Goal: Task Accomplishment & Management: Manage account settings

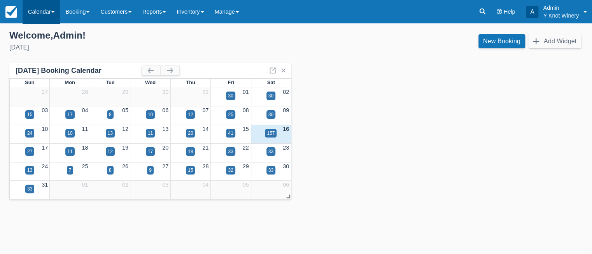
click at [54, 10] on link "Calendar" at bounding box center [41, 11] width 37 height 23
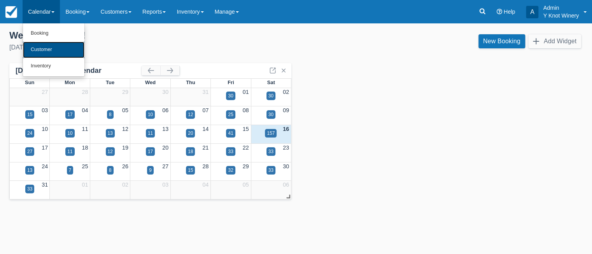
click at [53, 49] on link "Customer" at bounding box center [53, 50] width 61 height 16
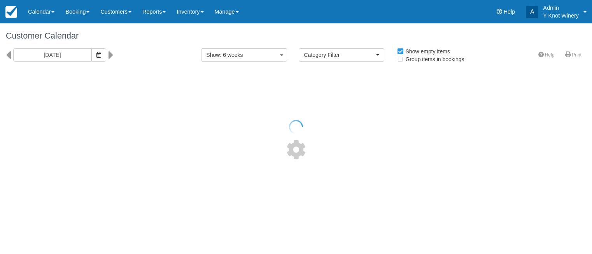
select select
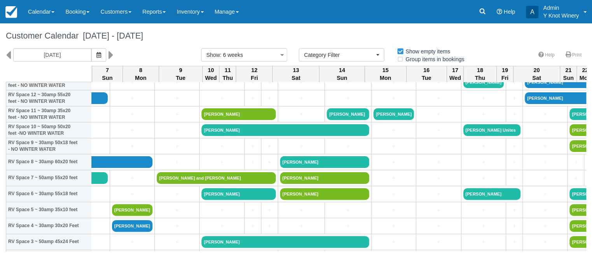
scroll to position [97, 1043]
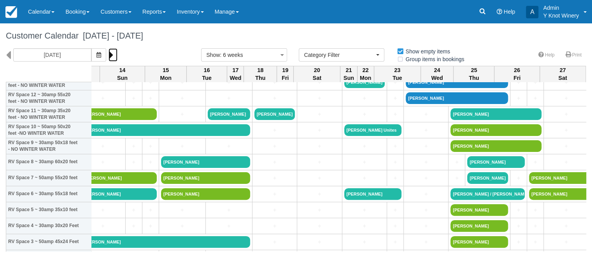
click at [109, 52] on icon at bounding box center [111, 54] width 5 height 13
type input "09/28/25"
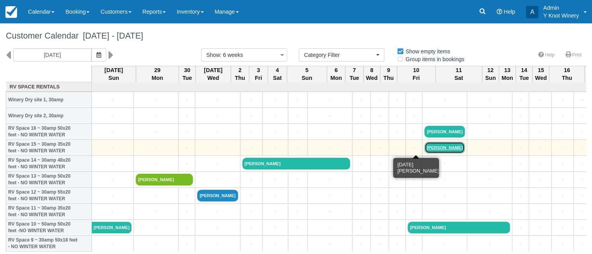
click at [424, 148] on link "Debbie Tomin" at bounding box center [444, 148] width 40 height 12
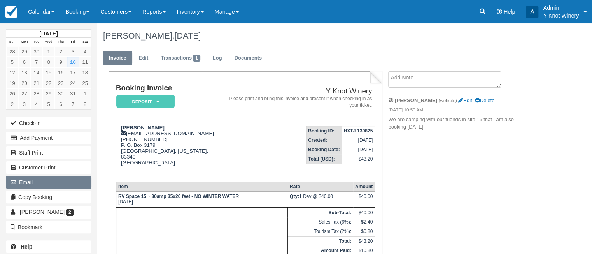
click at [67, 180] on button "Email" at bounding box center [49, 182] width 86 height 12
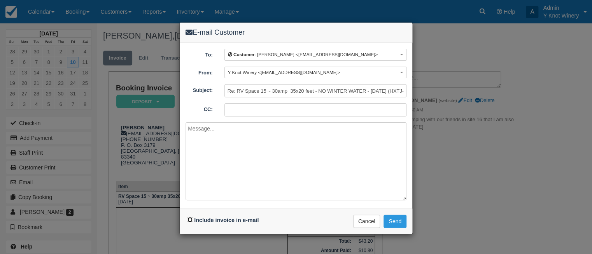
click at [189, 219] on input "Include invoice in e-mail" at bounding box center [189, 219] width 5 height 5
checkbox input "true"
click at [396, 220] on button "Send" at bounding box center [395, 220] width 23 height 13
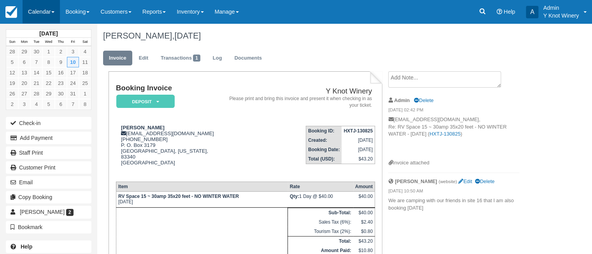
click at [54, 12] on span at bounding box center [52, 12] width 3 height 2
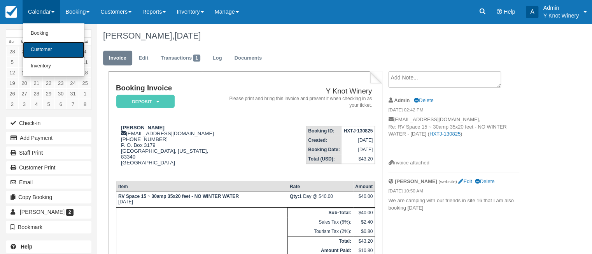
click at [51, 52] on link "Customer" at bounding box center [53, 50] width 61 height 16
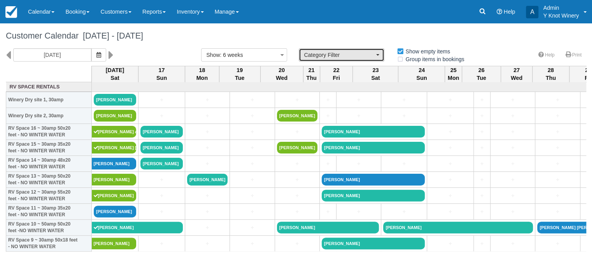
click at [377, 58] on button "Category Filter" at bounding box center [342, 54] width 86 height 13
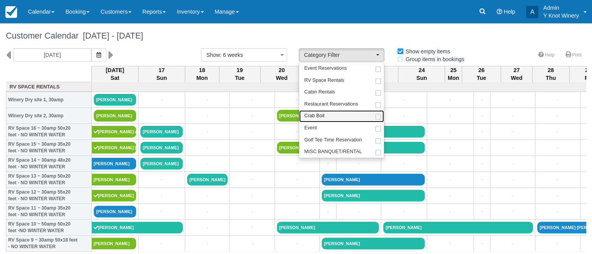
click at [345, 119] on link "Crab Boil" at bounding box center [341, 116] width 85 height 12
select select "8"
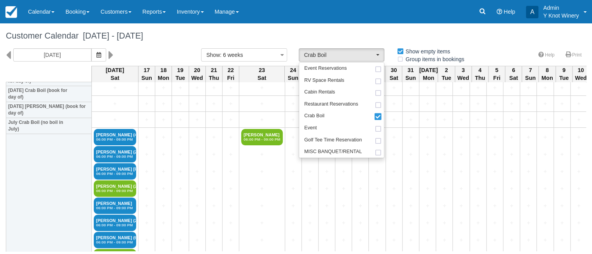
scroll to position [22, 0]
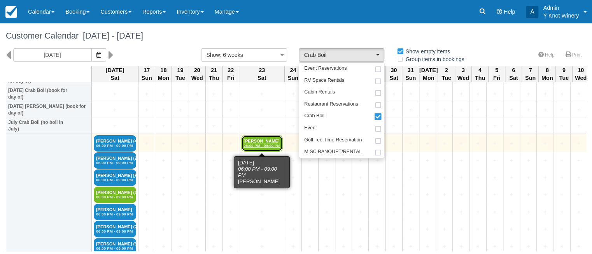
click at [259, 141] on link "Katie Castillo 06:00 PM - 09:00 PM" at bounding box center [261, 143] width 41 height 16
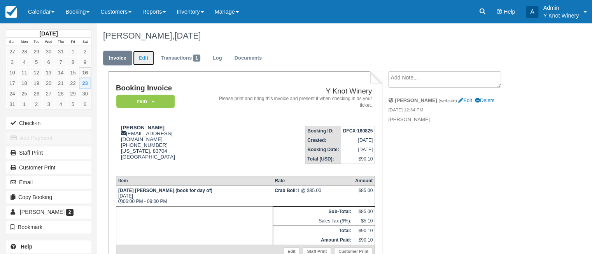
click at [147, 59] on link "Edit" at bounding box center [143, 58] width 21 height 15
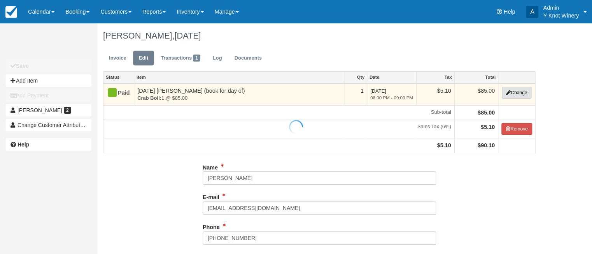
type input "[PHONE_NUMBER]"
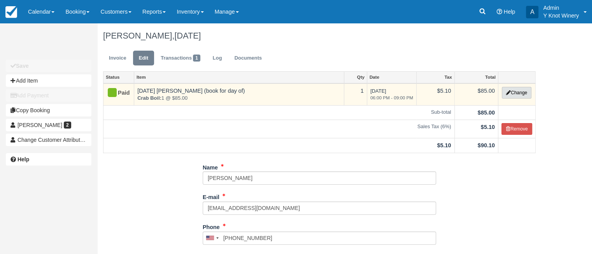
click at [515, 96] on button "Change" at bounding box center [517, 93] width 30 height 12
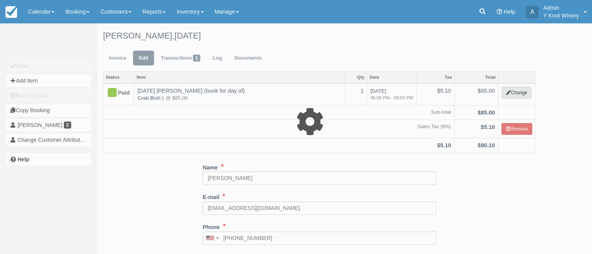
select select "8"
type input "85.00"
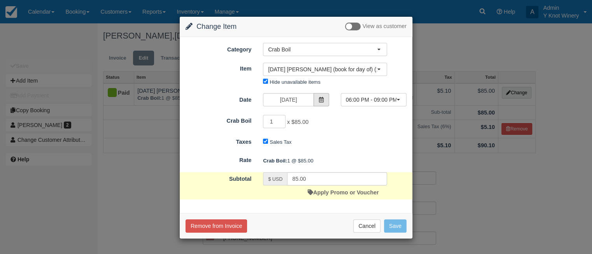
click at [322, 100] on icon at bounding box center [321, 99] width 5 height 5
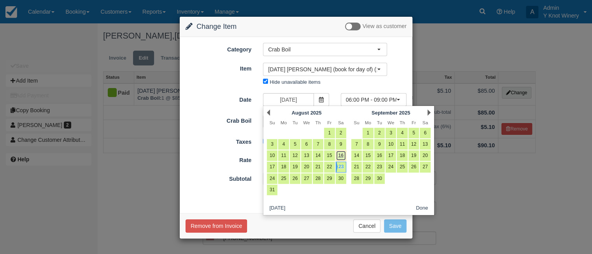
click at [342, 153] on link "16" at bounding box center [341, 155] width 11 height 11
type input "[DATE]"
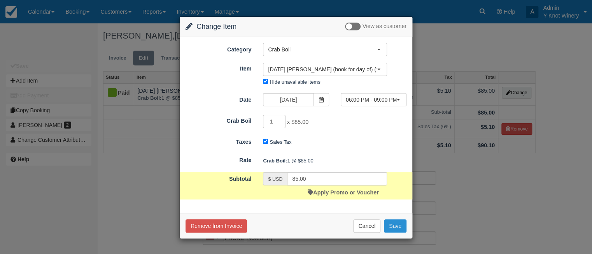
click at [399, 223] on button "Save" at bounding box center [395, 225] width 23 height 13
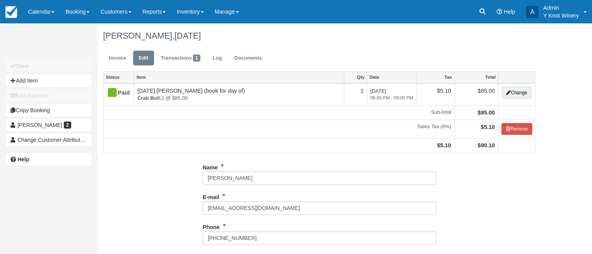
type input "(208) 392-5700"
click at [115, 57] on link "Invoice" at bounding box center [117, 58] width 29 height 15
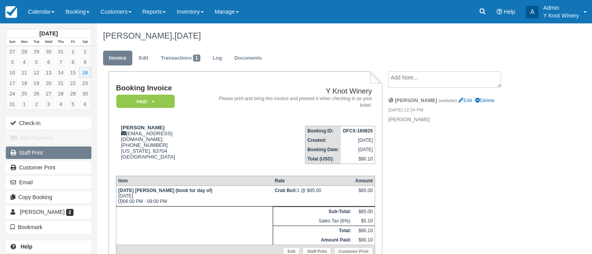
click at [70, 152] on link "Staff Print" at bounding box center [49, 152] width 86 height 12
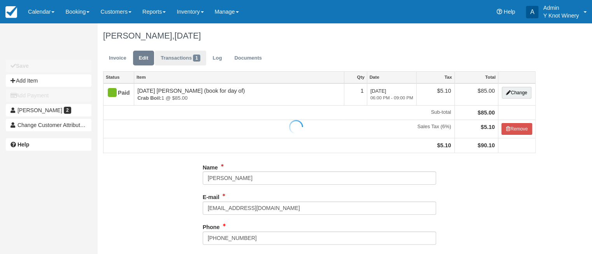
type input "(208) 392-5700"
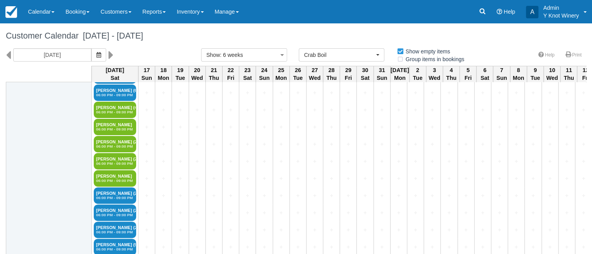
scroll to position [120, 0]
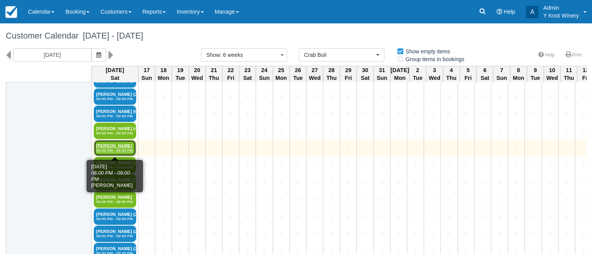
click at [115, 144] on link "[PERSON_NAME] 06:00 PM - 09:00 PM" at bounding box center [115, 148] width 42 height 16
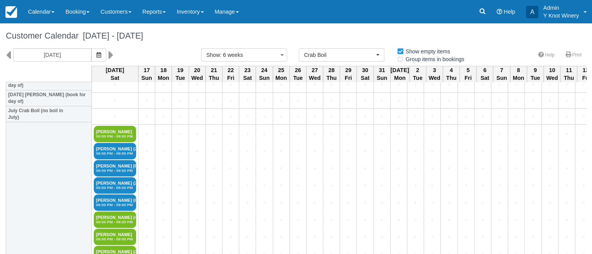
scroll to position [35, 0]
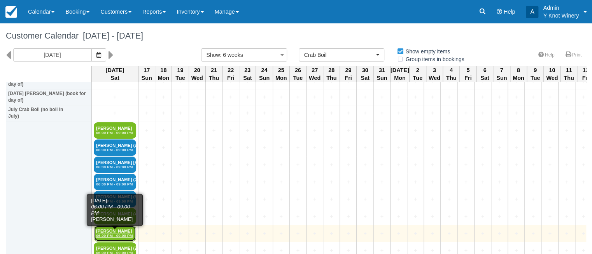
click at [114, 232] on link "Katie Castillo 06:00 PM - 09:00 PM" at bounding box center [115, 233] width 42 height 16
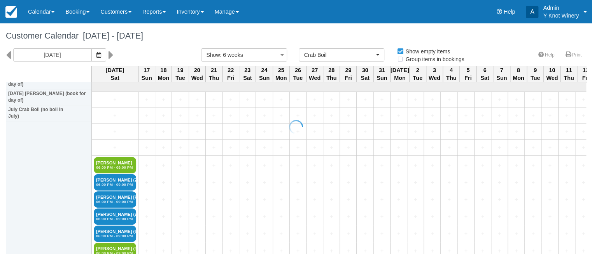
scroll to position [27, 0]
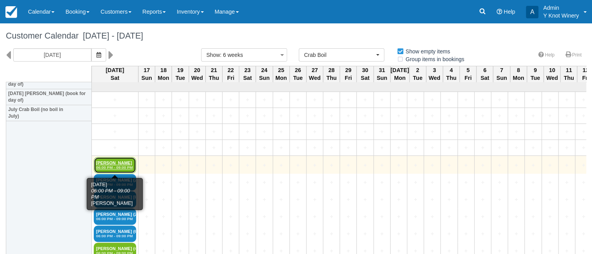
click at [109, 162] on link "[PERSON_NAME] 06:00 PM - 09:00 PM" at bounding box center [115, 165] width 42 height 16
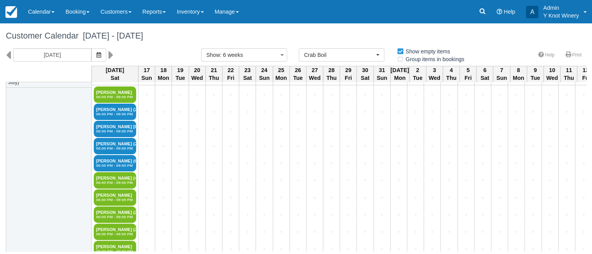
scroll to position [75, 0]
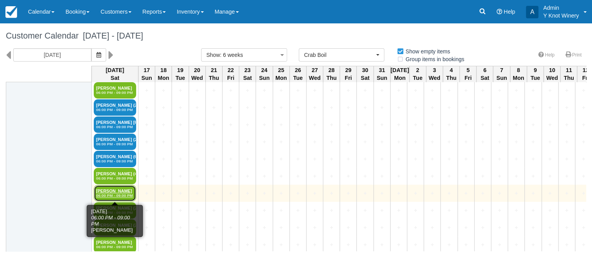
click at [116, 190] on link "Katie Castillo 06:00 PM - 09:00 PM" at bounding box center [115, 193] width 42 height 16
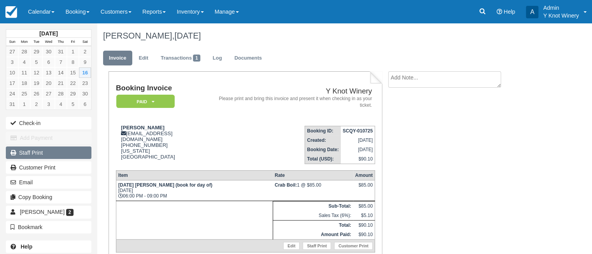
click at [59, 151] on link "Staff Print" at bounding box center [49, 152] width 86 height 12
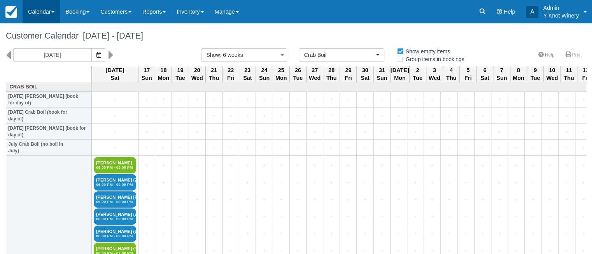
click at [56, 15] on link "Calendar" at bounding box center [41, 11] width 37 height 23
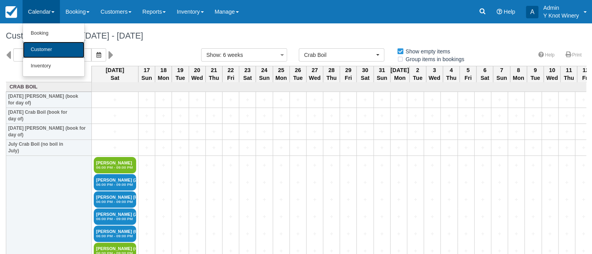
click at [47, 51] on link "Customer" at bounding box center [53, 50] width 61 height 16
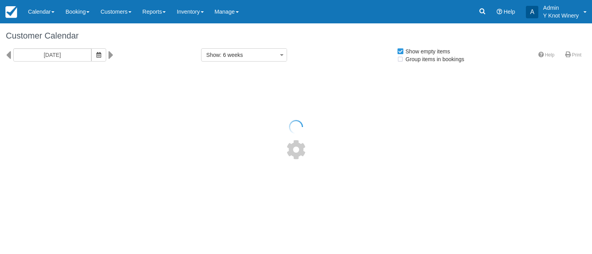
select select
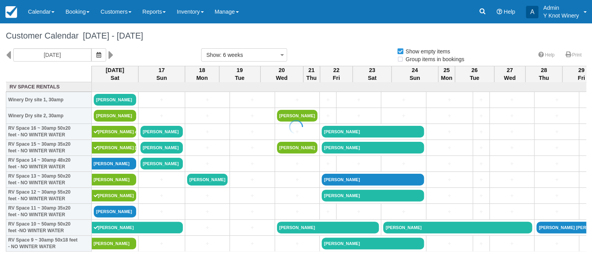
select select
click at [52, 12] on link "Calendar" at bounding box center [41, 11] width 37 height 23
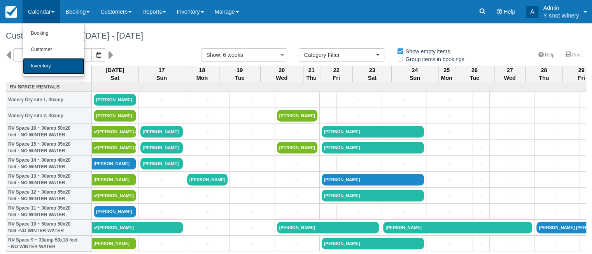
click at [47, 65] on link "Inventory" at bounding box center [53, 66] width 61 height 16
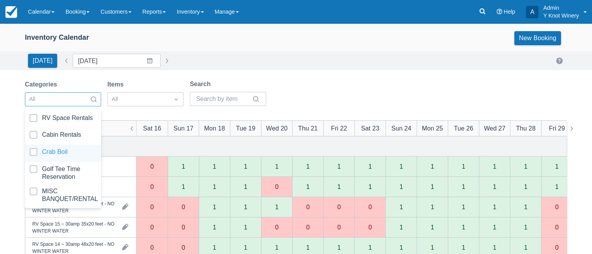
click at [74, 152] on div at bounding box center [63, 153] width 67 height 11
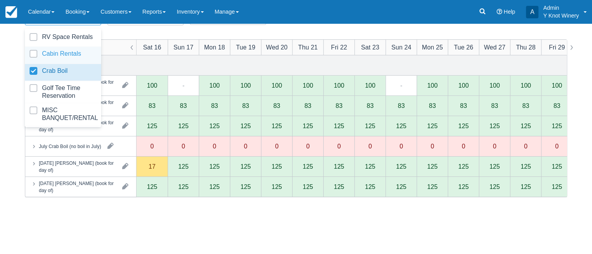
scroll to position [100, 0]
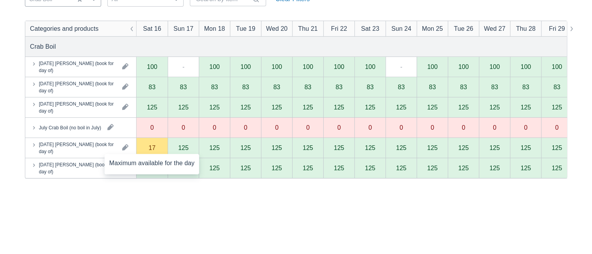
click at [151, 149] on div "17" at bounding box center [152, 147] width 7 height 6
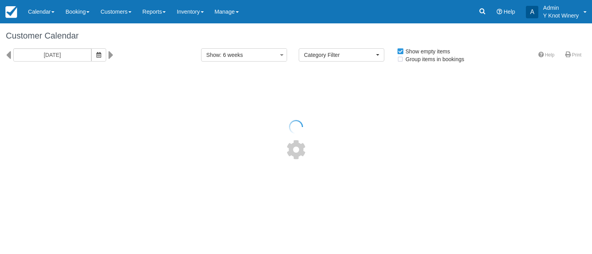
select select
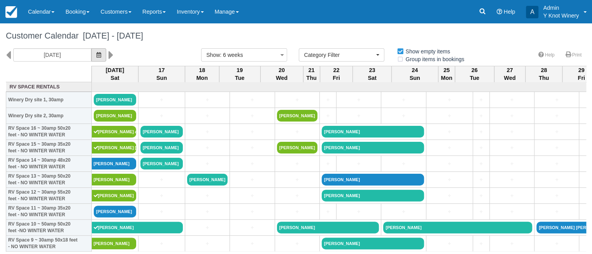
click at [100, 56] on button "button" at bounding box center [98, 54] width 15 height 13
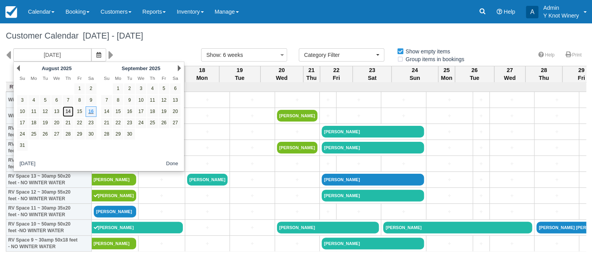
click at [68, 113] on link "14" at bounding box center [68, 111] width 11 height 11
type input "08/14/25"
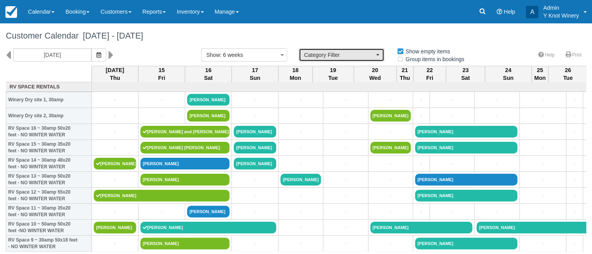
click at [380, 57] on button "Category Filter" at bounding box center [342, 54] width 86 height 13
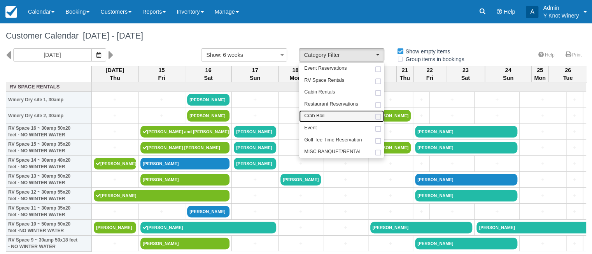
click at [344, 114] on link "Crab Boil" at bounding box center [341, 116] width 85 height 12
select select "8"
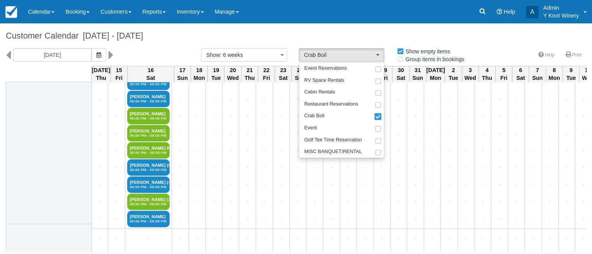
scroll to position [605, 0]
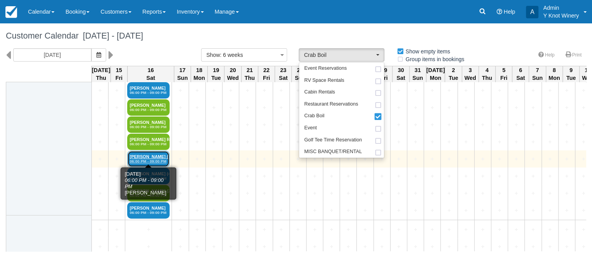
click at [147, 154] on link "Darren Amos (5) 06:00 PM - 09:00 PM" at bounding box center [148, 159] width 42 height 16
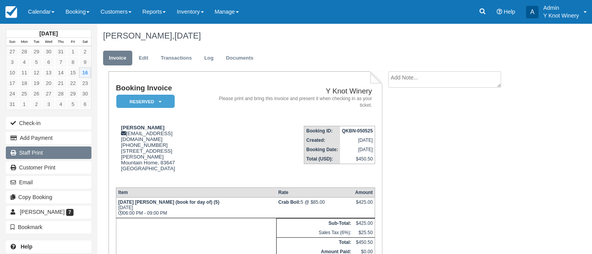
click at [70, 153] on link "Staff Print" at bounding box center [49, 152] width 86 height 12
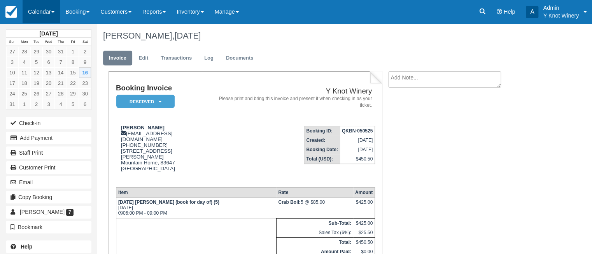
click at [57, 11] on link "Calendar" at bounding box center [41, 11] width 37 height 23
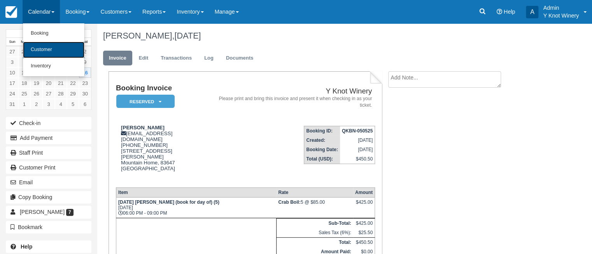
click at [49, 47] on link "Customer" at bounding box center [53, 50] width 61 height 16
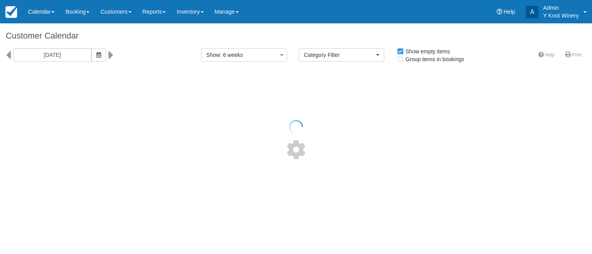
select select
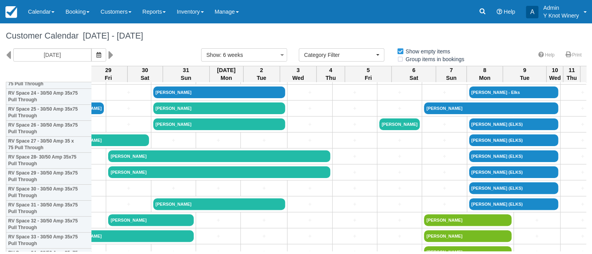
scroll to position [401, 473]
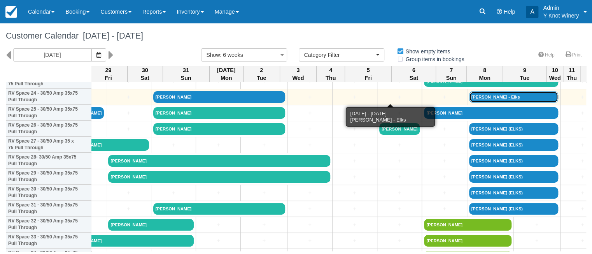
click at [469, 98] on link "Robin Taylor - Elks" at bounding box center [513, 97] width 89 height 12
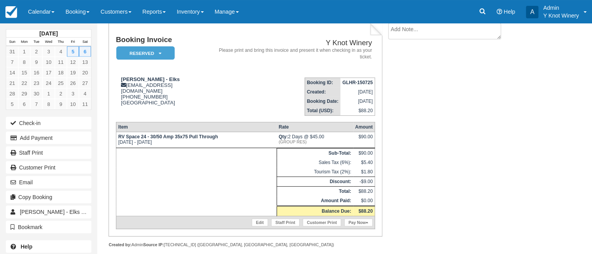
scroll to position [54, 0]
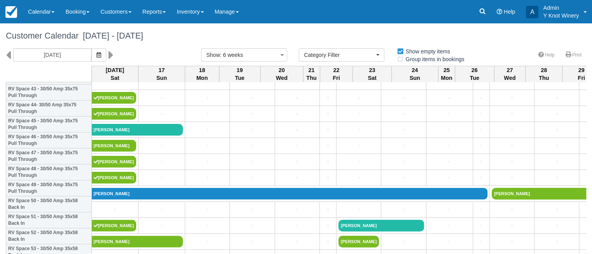
scroll to position [722, 0]
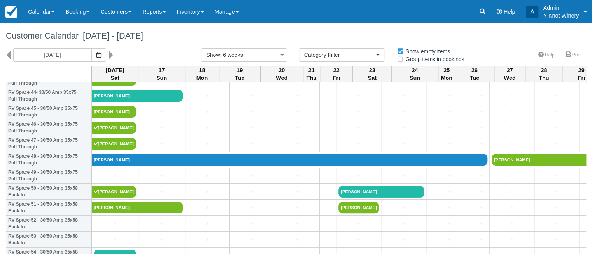
click at [385, 52] on div "Category Filter Event Reservations RV Space Rentals Cabin Rentals Restaurant Re…" at bounding box center [342, 54] width 98 height 13
click at [380, 57] on button "Category Filter" at bounding box center [342, 54] width 86 height 13
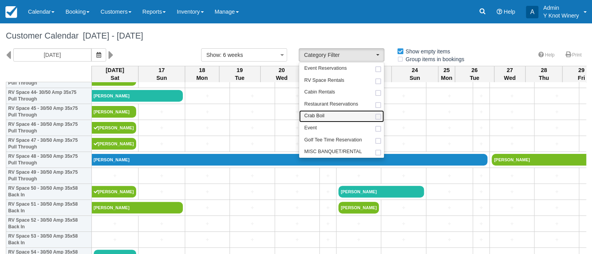
click at [329, 116] on link "Crab Boil" at bounding box center [341, 116] width 85 height 12
select select "8"
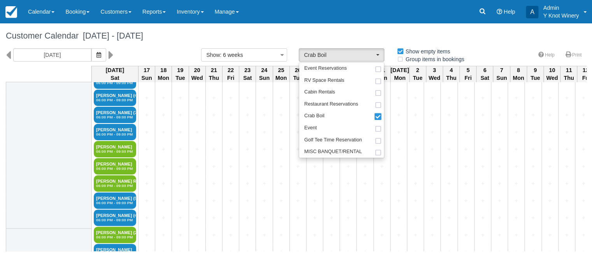
scroll to position [594, 0]
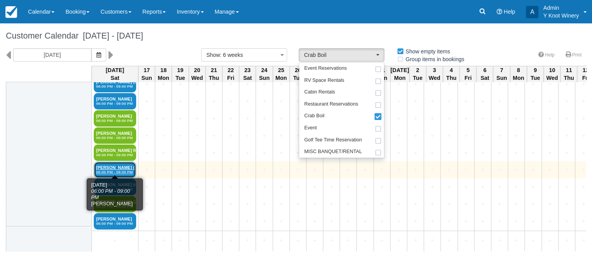
click at [119, 165] on link "Darren Amos (5) 06:00 PM - 09:00 PM" at bounding box center [115, 169] width 42 height 16
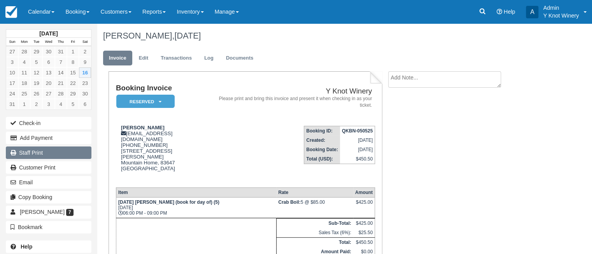
click at [78, 148] on link "Staff Print" at bounding box center [49, 152] width 86 height 12
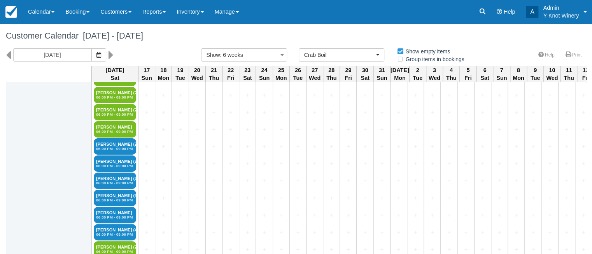
scroll to position [212, 0]
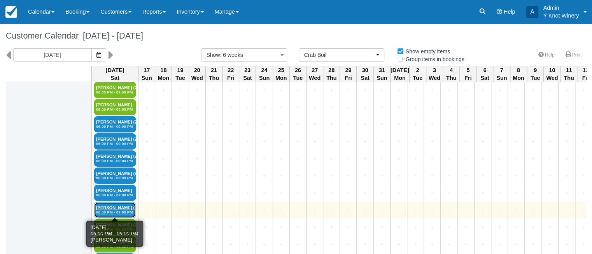
click at [117, 206] on link "Esperanza Velasquez (4) 06:00 PM - 09:00 PM" at bounding box center [115, 209] width 42 height 16
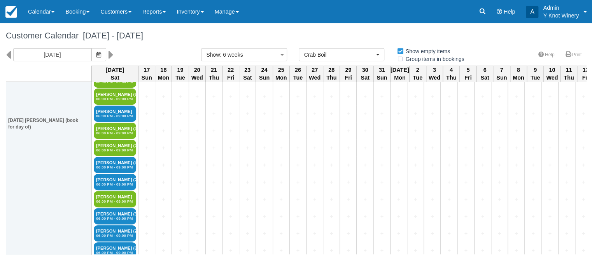
scroll to position [379, 0]
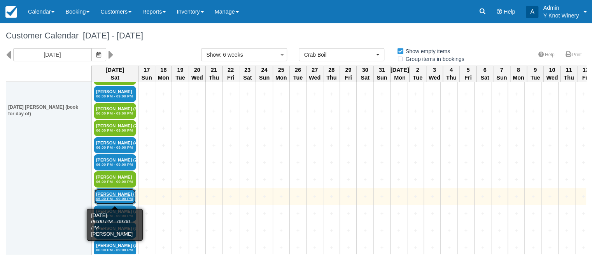
click at [117, 192] on link "Teresa McCallum (3) 06:00 PM - 09:00 PM" at bounding box center [115, 197] width 42 height 16
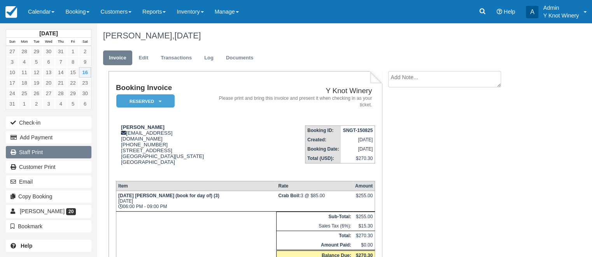
click at [59, 154] on link "Staff Print" at bounding box center [49, 152] width 86 height 12
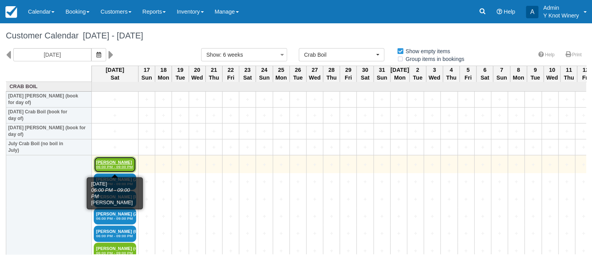
click at [119, 163] on link "Katie Castillo 06:00 PM - 09:00 PM" at bounding box center [115, 165] width 42 height 16
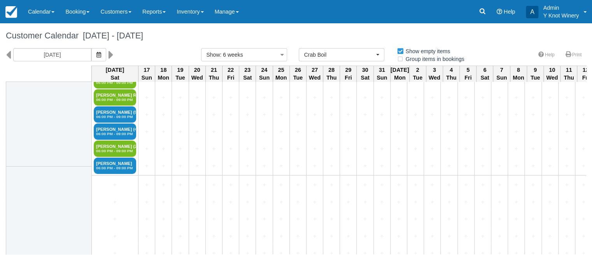
scroll to position [699, 0]
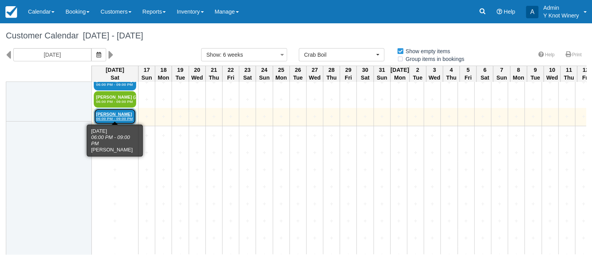
click at [115, 110] on link "[PERSON_NAME] 06:00 PM - 09:00 PM" at bounding box center [115, 117] width 42 height 16
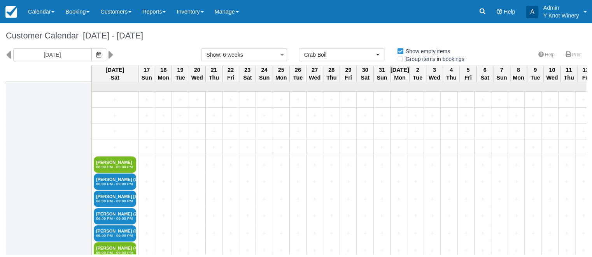
scroll to position [219, 0]
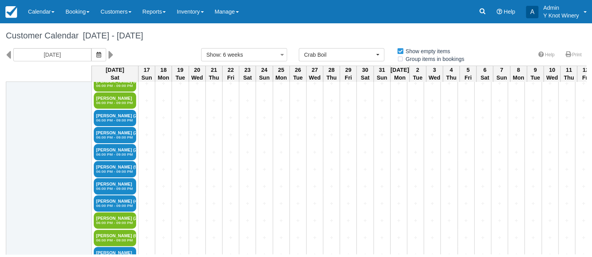
drag, startPoint x: 586, startPoint y: 125, endPoint x: 586, endPoint y: 172, distance: 46.7
click at [587, 181] on div "Customer Calendar August 16 - September 27 2025 08/16/25 Show : 6 weeks 1 week …" at bounding box center [296, 138] width 592 height 231
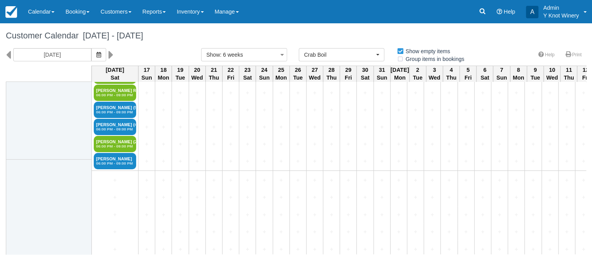
scroll to position [624, 0]
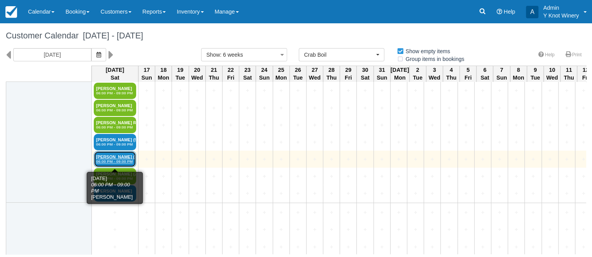
click at [114, 158] on link "Ronda Ware (4) 06:00 PM - 09:00 PM" at bounding box center [115, 159] width 42 height 16
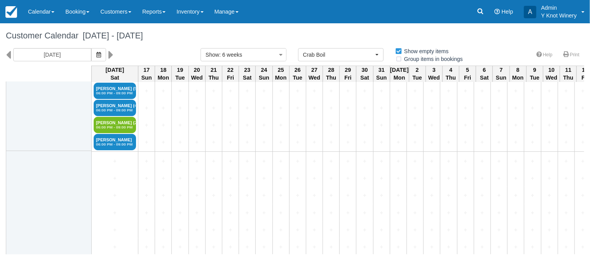
scroll to position [672, 0]
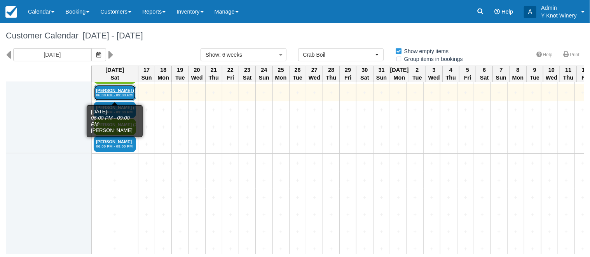
click at [120, 90] on link "Darren Amos (5) 06:00 PM - 09:00 PM" at bounding box center [115, 93] width 42 height 16
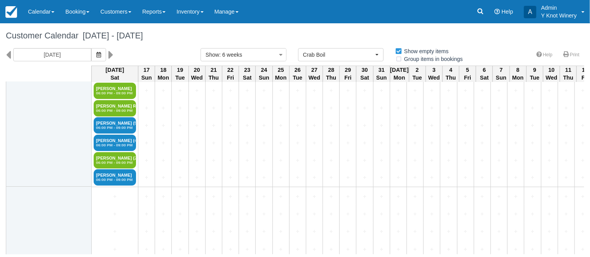
scroll to position [601, 0]
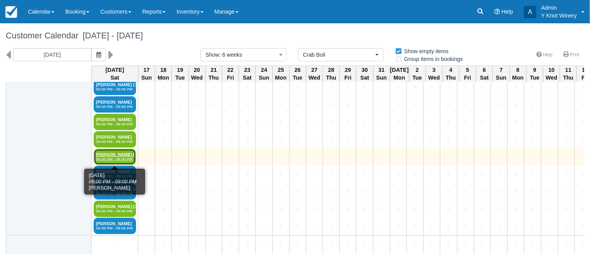
click at [113, 152] on link "[PERSON_NAME] Reec 06:00 PM - 09:00 PM" at bounding box center [115, 157] width 42 height 16
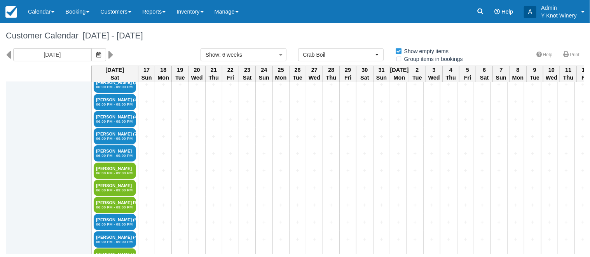
scroll to position [542, 0]
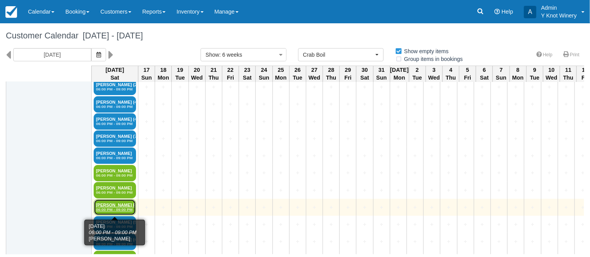
click at [117, 205] on link "Theresa Proctor Reec 06:00 PM - 09:00 PM" at bounding box center [115, 208] width 42 height 16
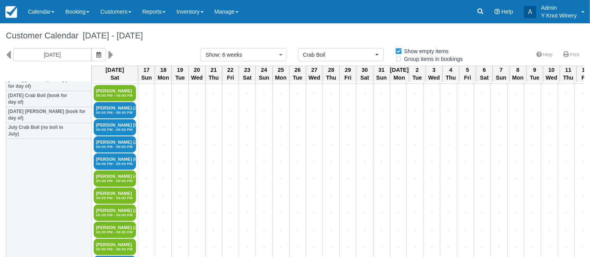
scroll to position [75, 0]
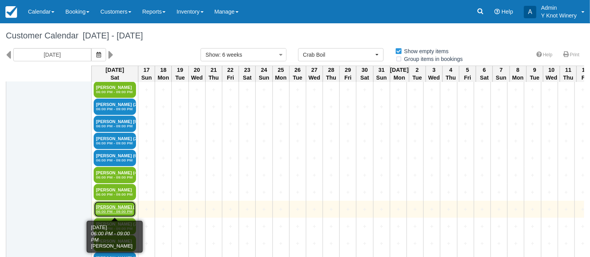
click at [110, 210] on em "06:00 PM - 09:00 PM" at bounding box center [115, 212] width 38 height 5
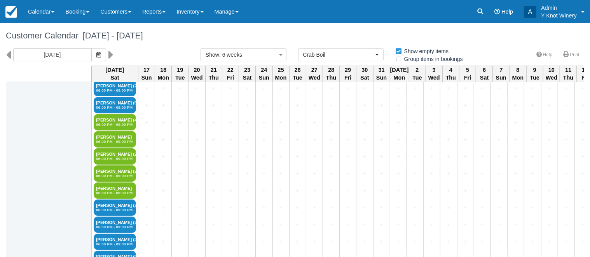
scroll to position [150, 0]
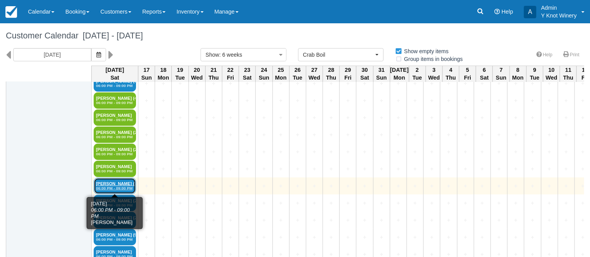
click at [111, 184] on link "Dana Campanella (2) 06:00 PM - 09:00 PM" at bounding box center [115, 186] width 42 height 16
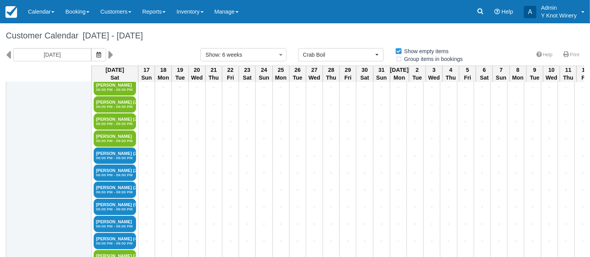
scroll to position [201, 0]
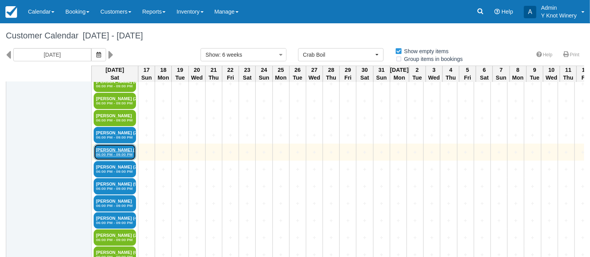
click at [104, 152] on em "06:00 PM - 09:00 PM" at bounding box center [115, 154] width 38 height 5
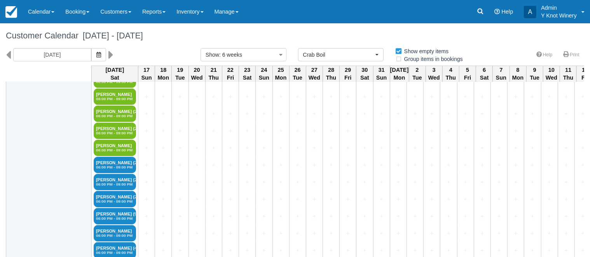
scroll to position [197, 0]
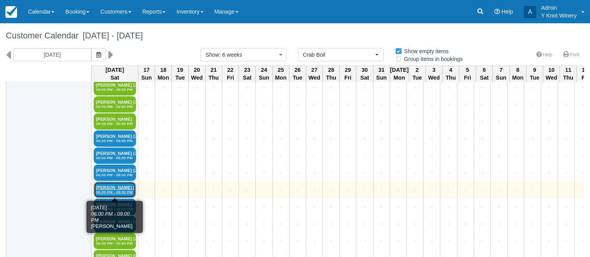
click at [103, 191] on em "06:00 PM - 09:00 PM" at bounding box center [115, 192] width 38 height 5
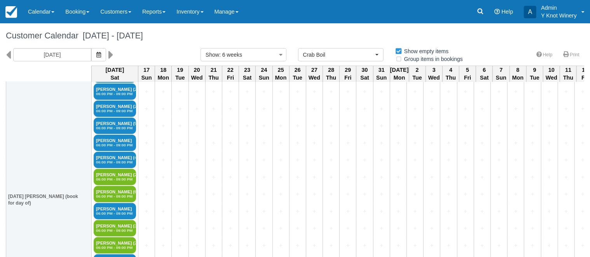
scroll to position [287, 0]
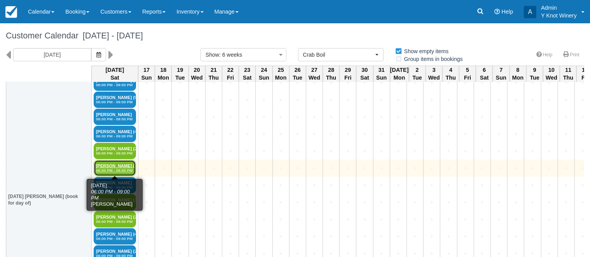
click at [107, 163] on link "[PERSON_NAME] (6) 06:00 PM - 09:00 PM" at bounding box center [115, 168] width 42 height 16
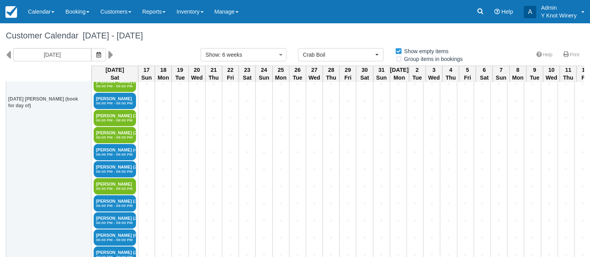
scroll to position [385, 0]
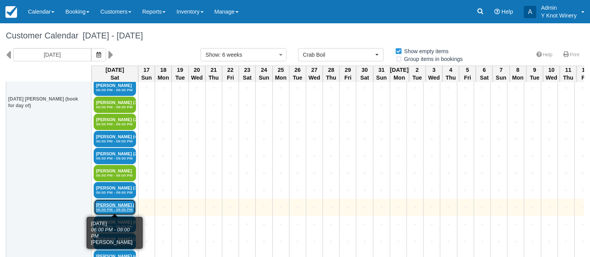
click at [110, 203] on link "Kathy Darling (2) 06:00 PM - 09:00 PM" at bounding box center [115, 208] width 42 height 16
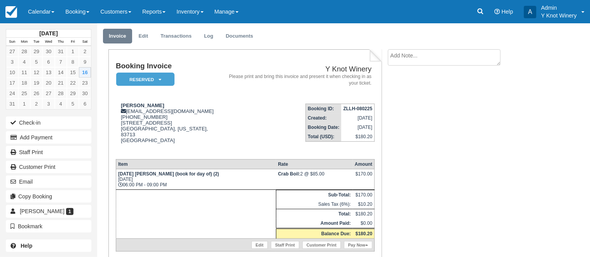
scroll to position [19, 0]
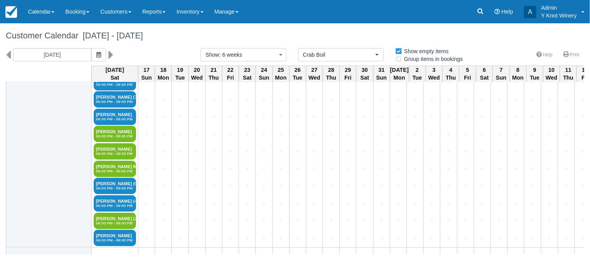
scroll to position [608, 0]
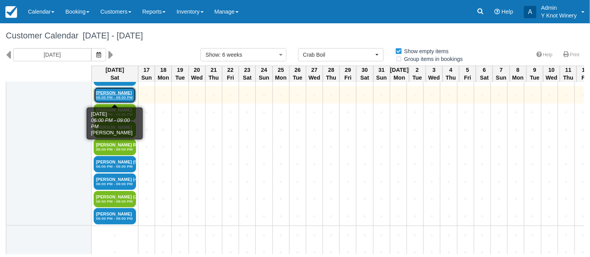
click at [110, 94] on link "Nora Matthews 06:00 PM - 09:00 PM" at bounding box center [115, 95] width 42 height 16
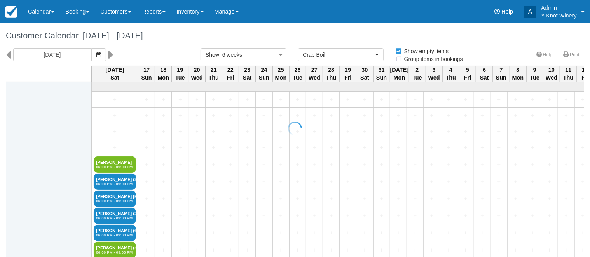
scroll to position [27, 0]
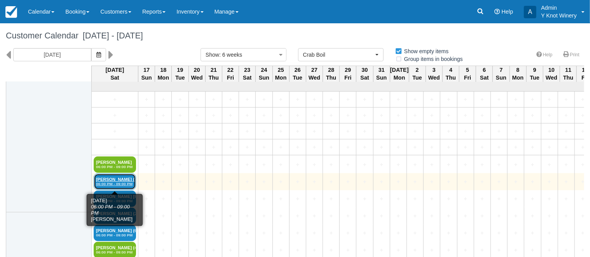
click at [110, 182] on em "06:00 PM - 09:00 PM" at bounding box center [115, 184] width 38 height 5
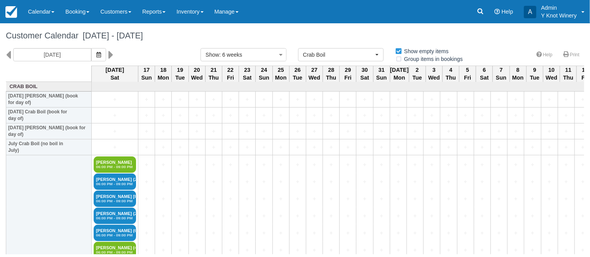
scroll to position [27, 0]
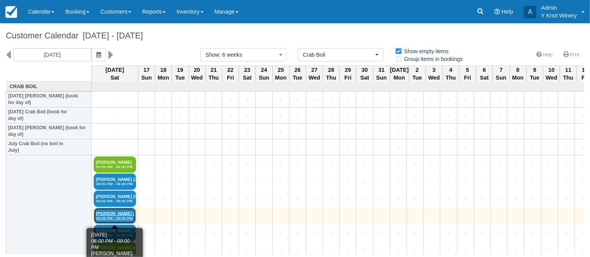
click at [124, 215] on link "[PERSON_NAME] (2) 06:00 PM - 09:00 PM" at bounding box center [115, 216] width 42 height 16
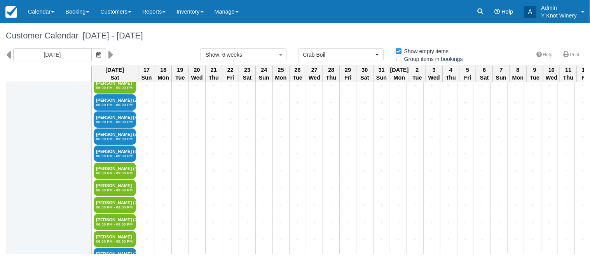
scroll to position [84, 0]
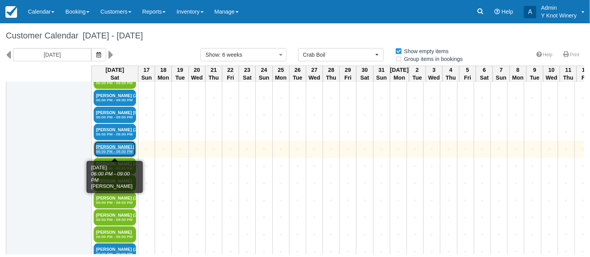
click at [101, 151] on em "06:00 PM - 09:00 PM" at bounding box center [115, 151] width 38 height 5
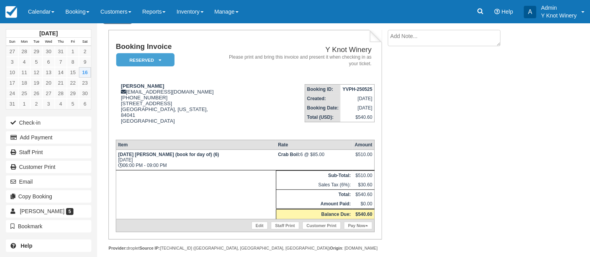
scroll to position [44, 0]
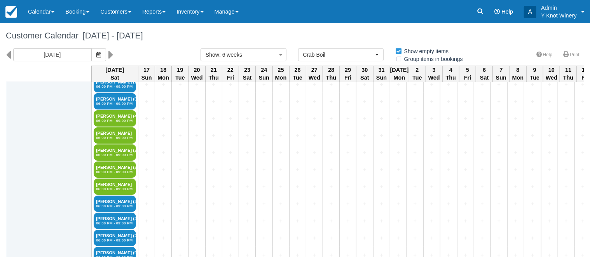
scroll to position [135, 0]
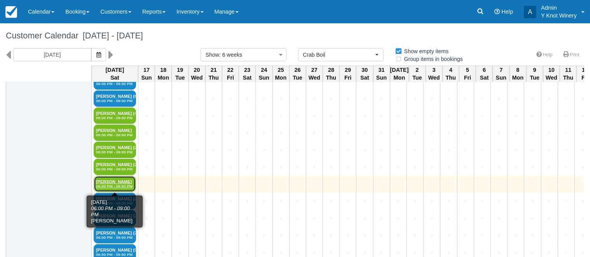
click at [114, 180] on link "Rebecca Saxton 06:00 PM - 09:00 PM" at bounding box center [115, 184] width 42 height 16
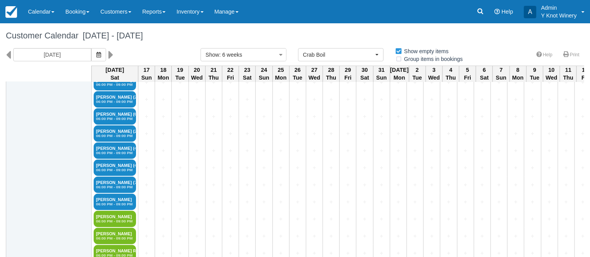
scroll to position [524, 0]
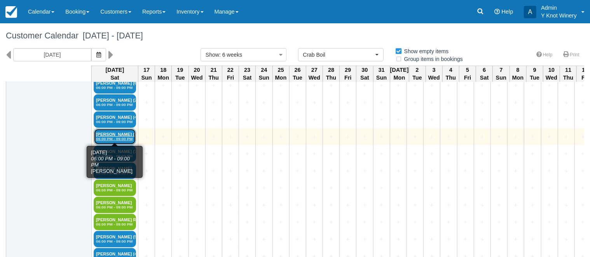
click at [100, 132] on link "Karla Burkett (4) 06:00 PM - 09:00 PM" at bounding box center [115, 137] width 42 height 16
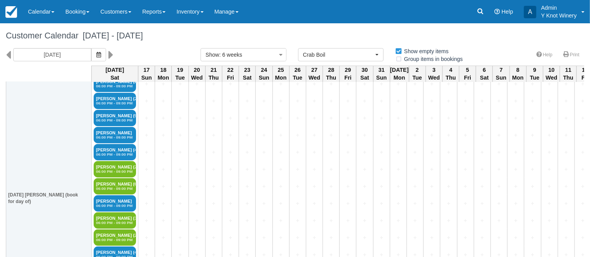
scroll to position [289, 0]
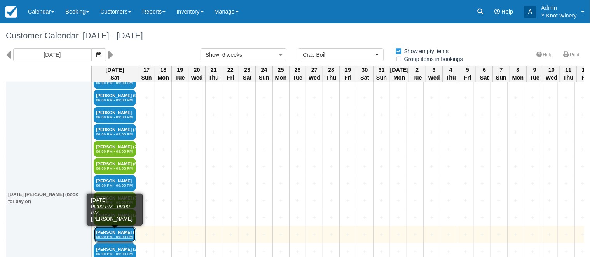
click at [108, 231] on link "Jerry Gibbins (4) 06:00 PM - 09:00 PM" at bounding box center [115, 235] width 42 height 16
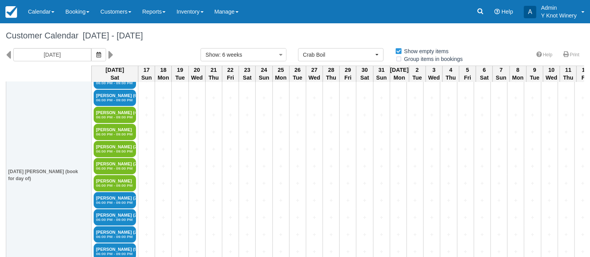
scroll to position [312, 0]
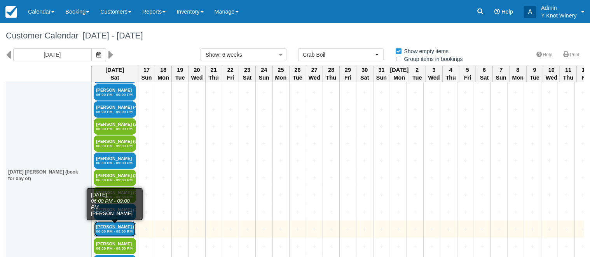
click at [114, 226] on link "Alan mullins (2) 06:00 PM - 09:00 PM" at bounding box center [115, 229] width 42 height 16
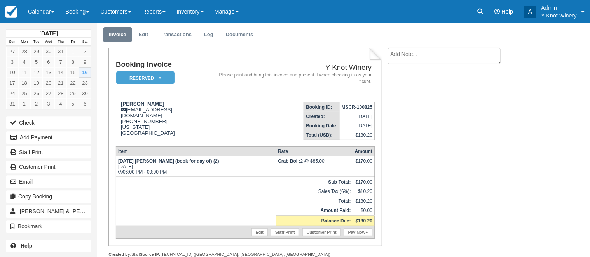
scroll to position [36, 0]
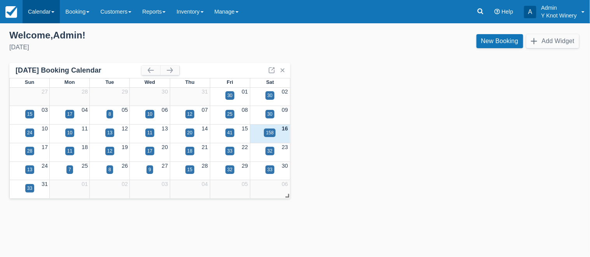
click at [54, 13] on link "Calendar" at bounding box center [41, 11] width 37 height 23
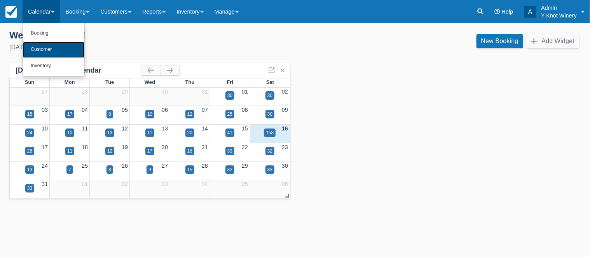
click at [52, 49] on link "Customer" at bounding box center [53, 50] width 61 height 16
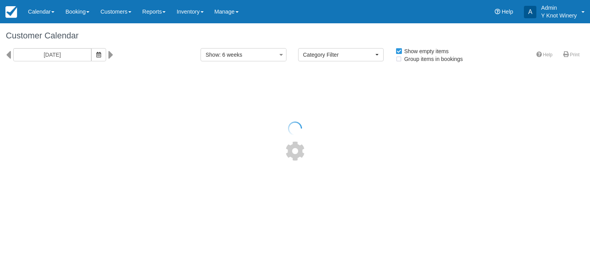
select select
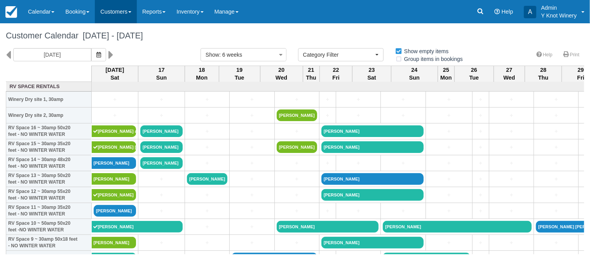
click at [131, 12] on span at bounding box center [129, 12] width 3 height 2
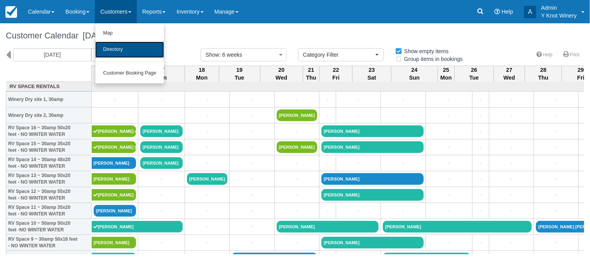
click at [132, 46] on link "Directory" at bounding box center [129, 50] width 69 height 16
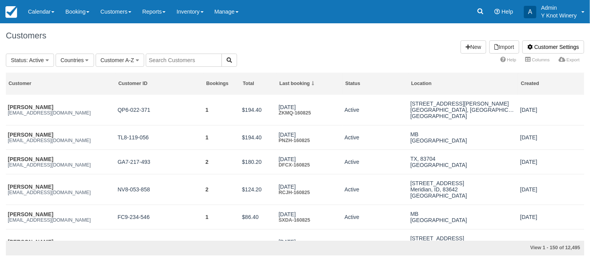
click at [166, 61] on input "text" at bounding box center [184, 60] width 76 height 13
type input "[PERSON_NAME]"
click at [228, 63] on button "button" at bounding box center [230, 60] width 16 height 13
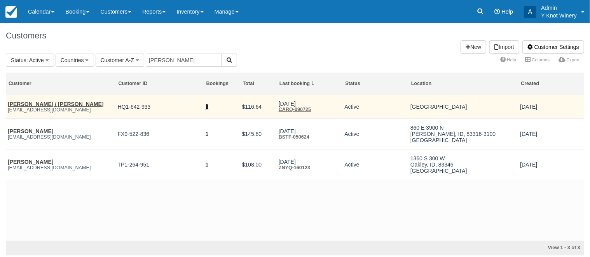
click at [207, 107] on link "1" at bounding box center [207, 107] width 3 height 6
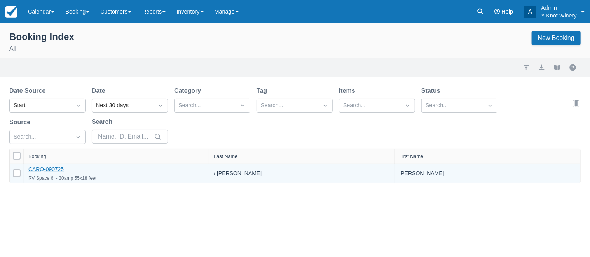
click at [37, 170] on link "CARQ-090725" at bounding box center [45, 169] width 35 height 6
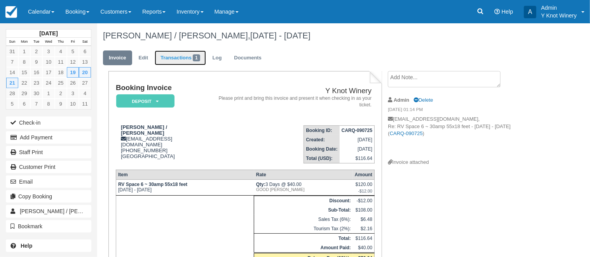
click at [173, 61] on link "Transactions 1" at bounding box center [180, 58] width 51 height 15
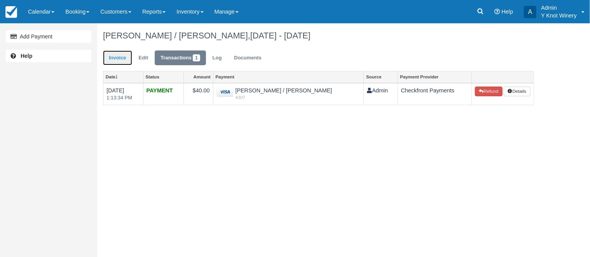
click at [116, 58] on link "Invoice" at bounding box center [117, 58] width 29 height 15
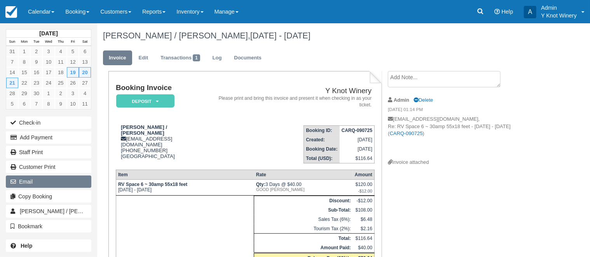
click at [46, 179] on button "Email" at bounding box center [49, 182] width 86 height 12
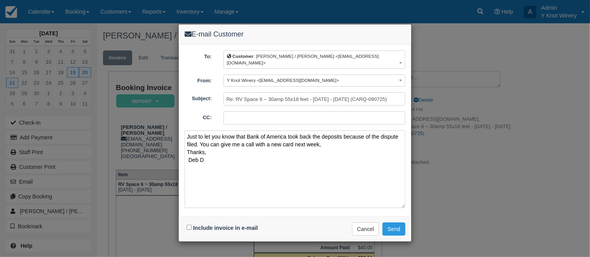
type textarea "Just to let you know that Bank of America took back the deposits because of the…"
click at [188, 225] on input "Include invoice in e-mail" at bounding box center [189, 227] width 5 height 5
checkbox input "true"
click at [397, 223] on button "Send" at bounding box center [394, 229] width 23 height 13
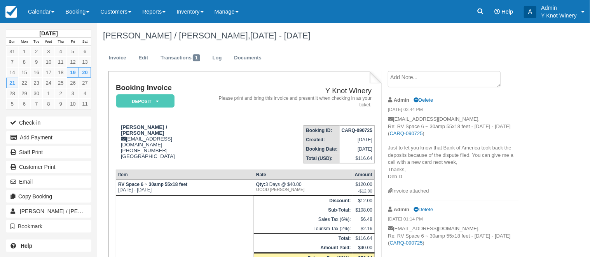
click at [314, 37] on h1 "[PERSON_NAME] / [PERSON_NAME], [DATE] - [DATE]" at bounding box center [318, 35] width 431 height 9
click at [334, 37] on h1 "[PERSON_NAME] / [PERSON_NAME], [DATE] - [DATE]" at bounding box center [318, 35] width 431 height 9
click at [340, 43] on div "[PERSON_NAME] / [PERSON_NAME], [DATE] - [DATE]" at bounding box center [318, 35] width 443 height 25
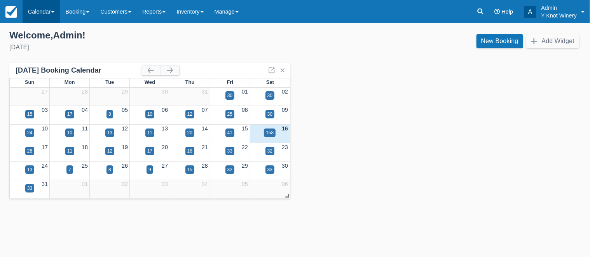
click at [57, 16] on link "Calendar" at bounding box center [41, 11] width 37 height 23
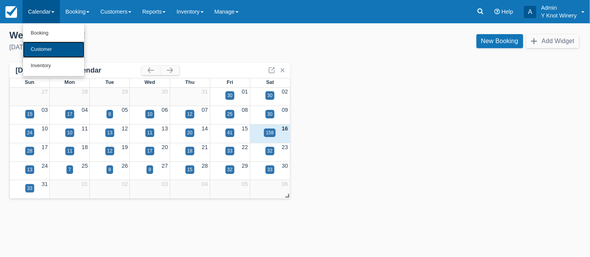
click at [58, 47] on link "Customer" at bounding box center [53, 50] width 61 height 16
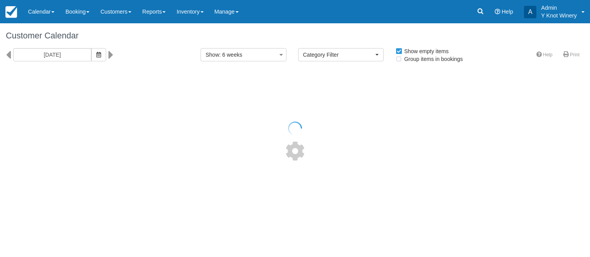
select select
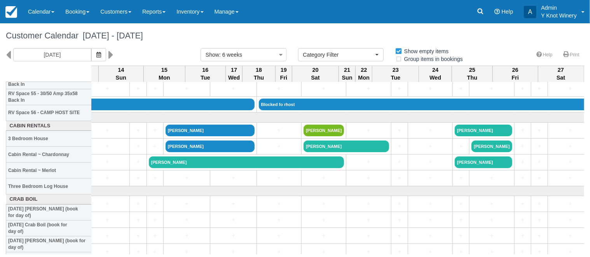
scroll to position [895, 1038]
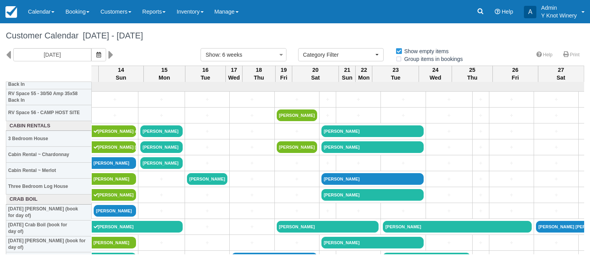
select select
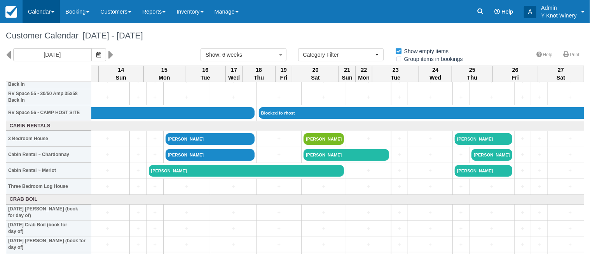
click at [57, 12] on link "Calendar" at bounding box center [41, 11] width 37 height 23
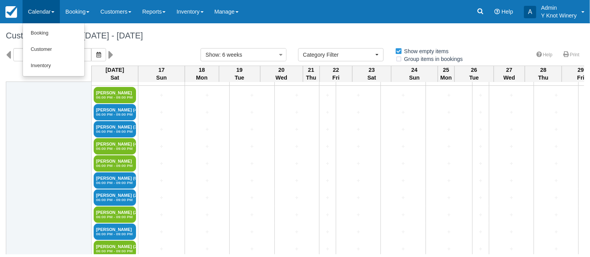
scroll to position [1074, 0]
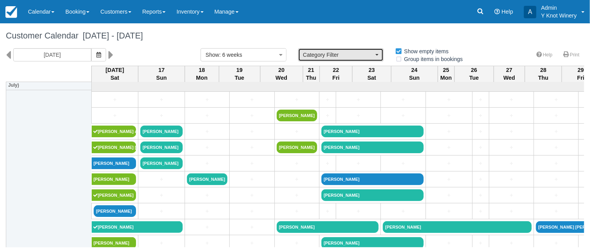
click at [377, 54] on button "Category Filter" at bounding box center [341, 54] width 86 height 13
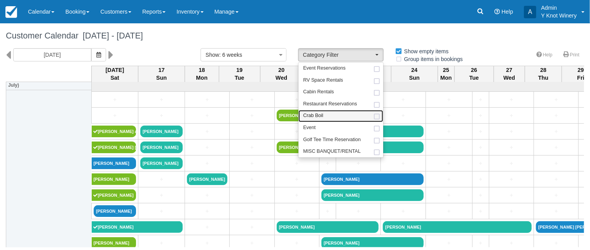
click at [329, 115] on link "Crab Boil" at bounding box center [341, 116] width 85 height 12
select select "8"
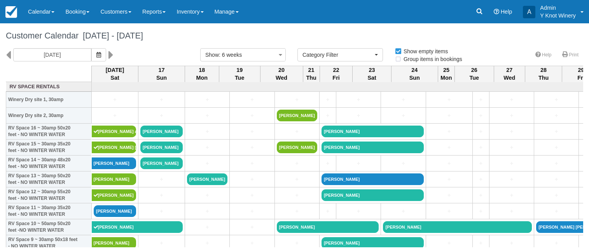
select select
